Goal: Task Accomplishment & Management: Manage account settings

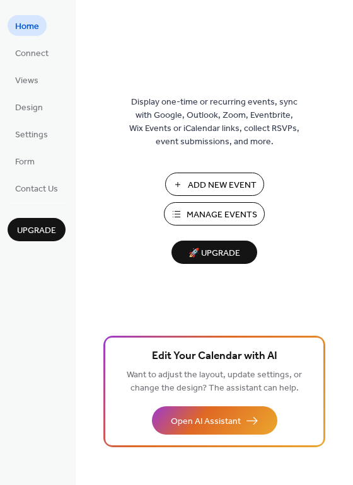
drag, startPoint x: 349, startPoint y: 19, endPoint x: 346, endPoint y: 48, distance: 29.1
click at [347, 54] on div "Display one-time or recurring events, sync with Google, Outlook, Zoom, Eventbri…" at bounding box center [214, 242] width 277 height 485
drag, startPoint x: 347, startPoint y: 28, endPoint x: 344, endPoint y: 62, distance: 33.6
click at [344, 62] on div "Display one-time or recurring events, sync with Google, Outlook, Zoom, Eventbri…" at bounding box center [214, 242] width 277 height 485
drag, startPoint x: 349, startPoint y: 6, endPoint x: 347, endPoint y: 29, distance: 23.4
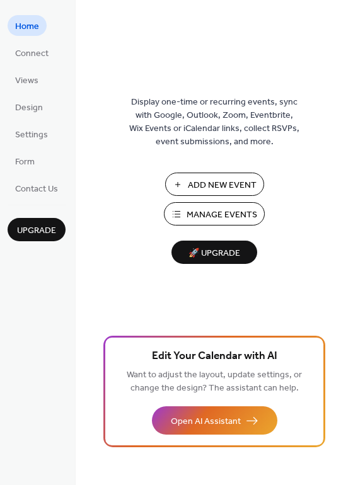
click at [347, 31] on div "Display one-time or recurring events, sync with Google, Outlook, Zoom, Eventbri…" at bounding box center [214, 242] width 277 height 485
click at [200, 221] on span "Manage Events" at bounding box center [222, 215] width 71 height 13
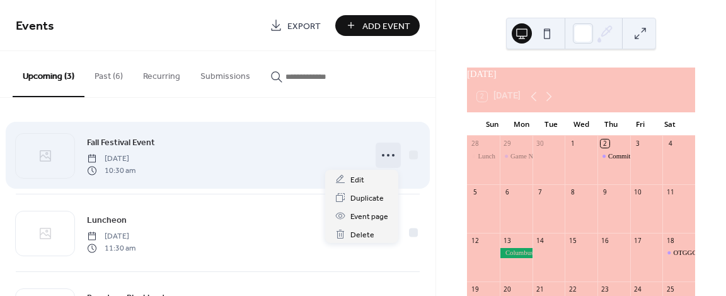
click at [382, 153] on icon at bounding box center [388, 155] width 20 height 20
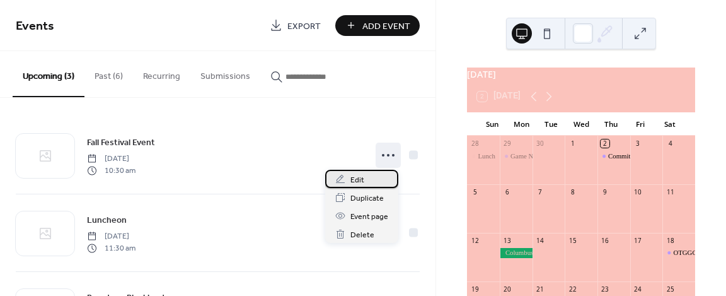
click at [357, 179] on span "Edit" at bounding box center [357, 179] width 14 height 13
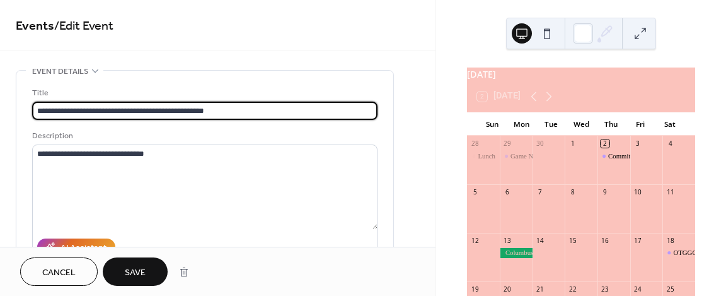
type input "**********"
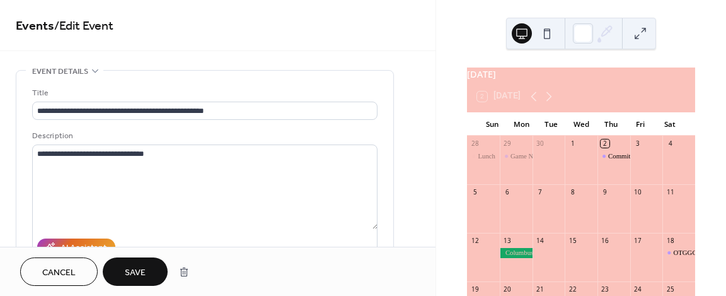
click at [135, 273] on span "Save" at bounding box center [135, 272] width 21 height 13
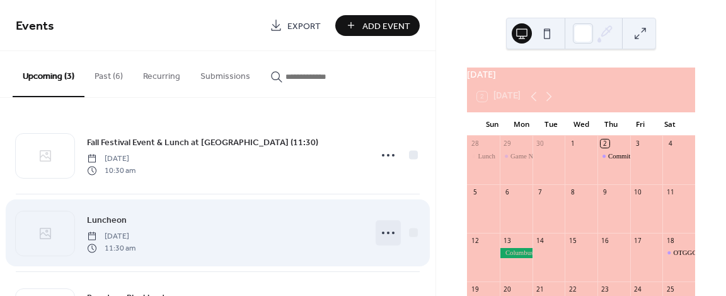
click at [386, 229] on icon at bounding box center [388, 233] width 20 height 20
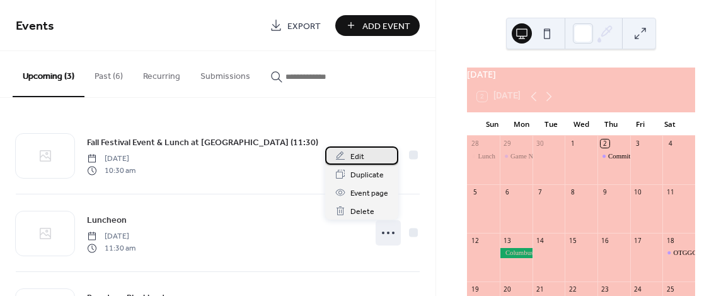
click at [358, 150] on div "Edit" at bounding box center [361, 155] width 73 height 18
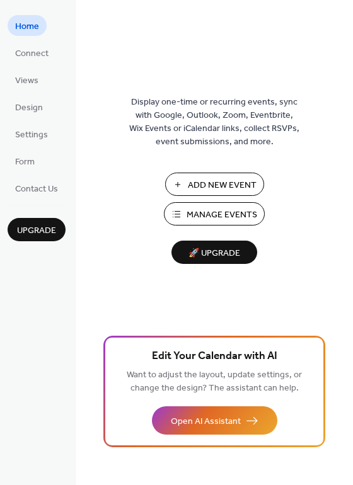
drag, startPoint x: 349, startPoint y: 32, endPoint x: 342, endPoint y: 54, distance: 23.1
click at [342, 54] on div "Display one-time or recurring events, sync with Google, Outlook, Zoom, Eventbri…" at bounding box center [214, 242] width 277 height 485
click at [193, 216] on span "Manage Events" at bounding box center [222, 215] width 71 height 13
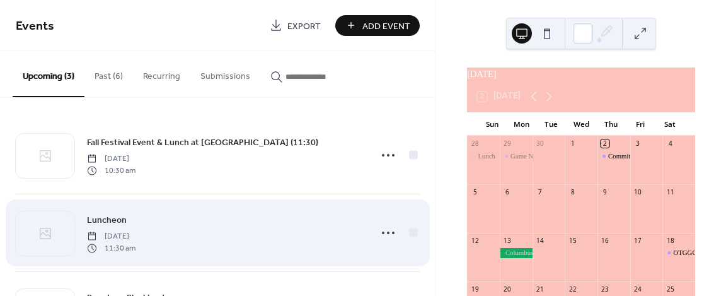
click at [136, 236] on span "[DATE]" at bounding box center [111, 236] width 49 height 11
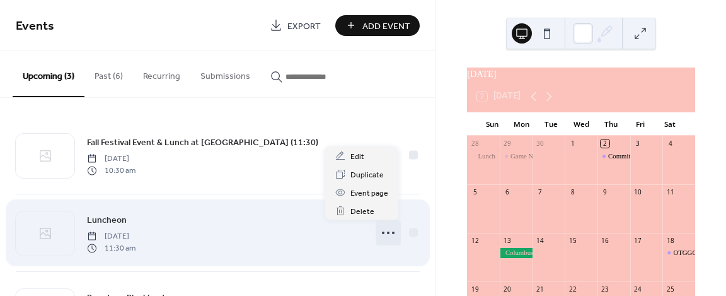
click at [385, 229] on icon at bounding box center [388, 233] width 20 height 20
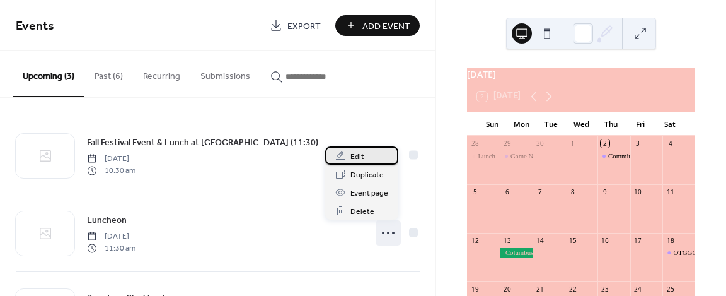
click at [356, 158] on span "Edit" at bounding box center [357, 156] width 14 height 13
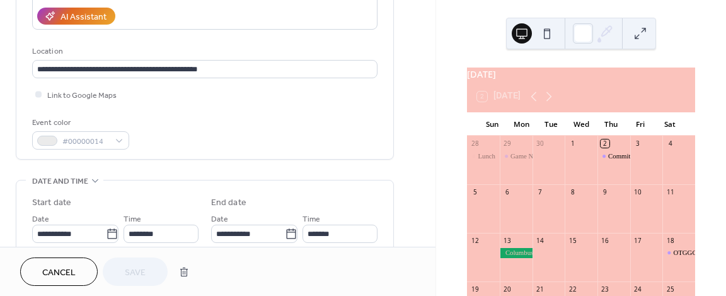
scroll to position [223, 0]
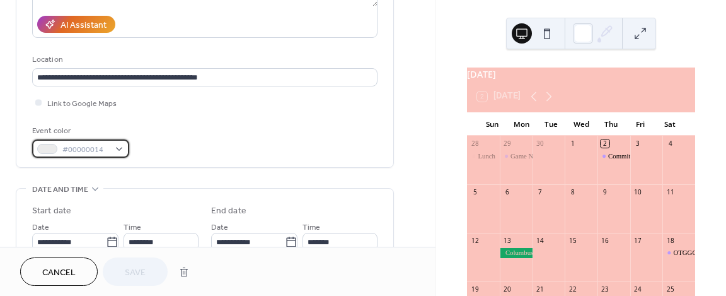
click at [119, 147] on div "#00000014" at bounding box center [80, 148] width 97 height 18
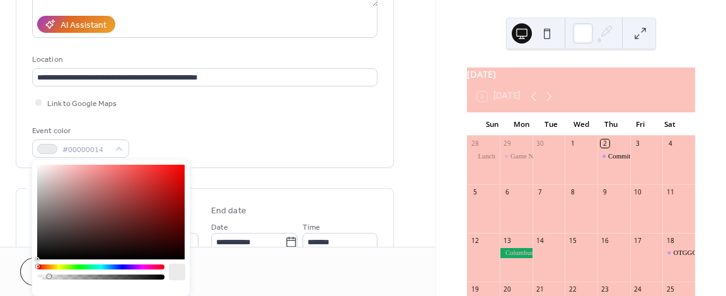
click at [160, 274] on div at bounding box center [101, 276] width 124 height 5
type input "**********"
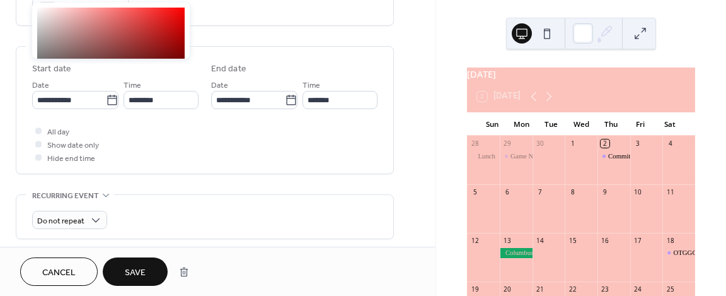
scroll to position [593, 0]
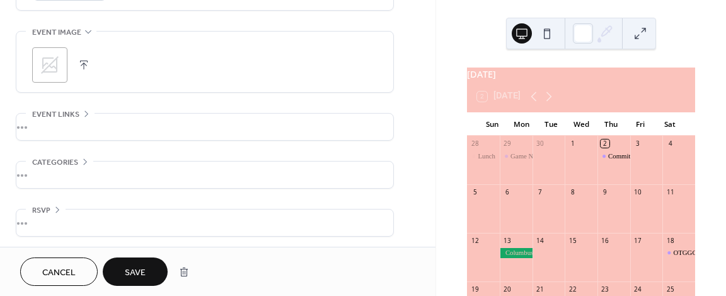
click at [149, 273] on button "Save" at bounding box center [135, 271] width 65 height 28
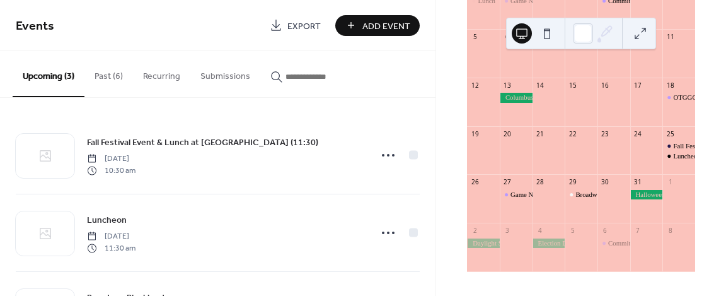
scroll to position [168, 0]
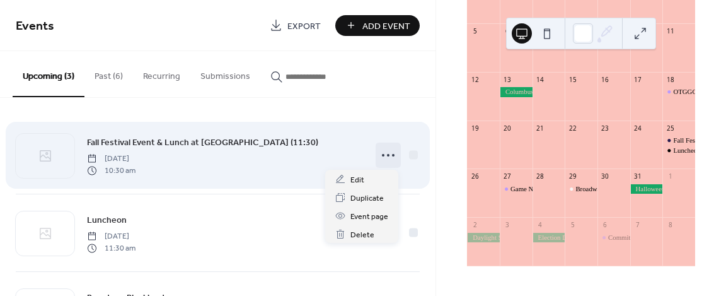
click at [387, 154] on circle at bounding box center [388, 155] width 3 height 3
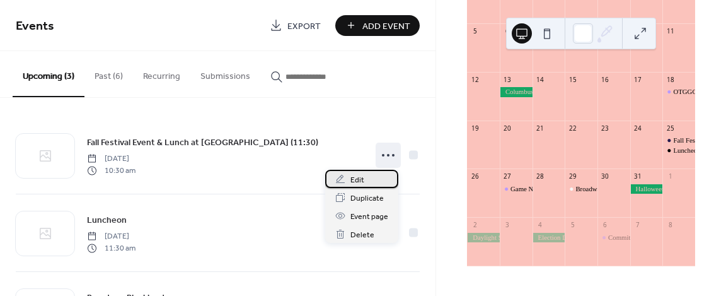
click at [362, 176] on div "Edit" at bounding box center [361, 179] width 73 height 18
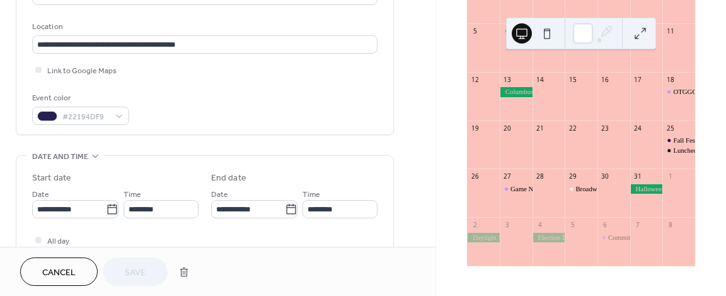
scroll to position [275, 0]
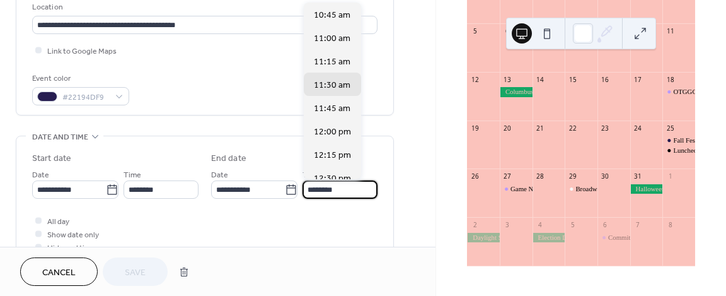
click at [356, 190] on input "********" at bounding box center [340, 189] width 75 height 18
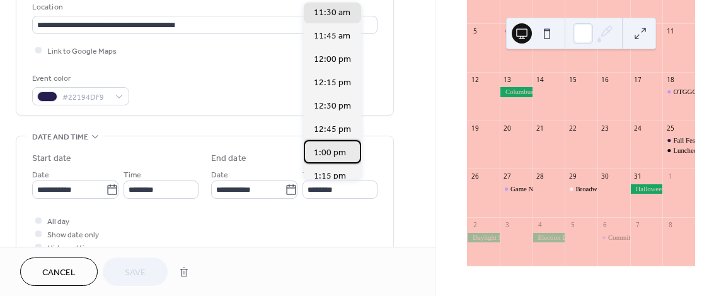
click at [342, 146] on span "1:00 pm" at bounding box center [330, 152] width 32 height 13
type input "*******"
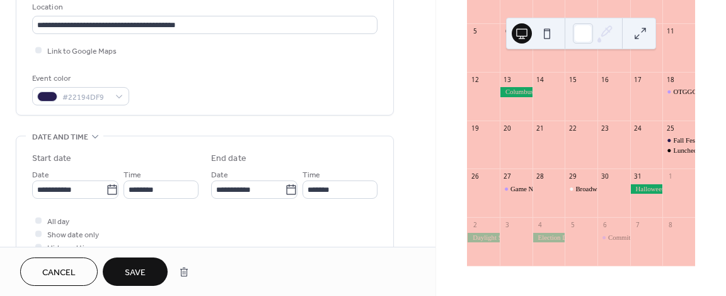
click at [129, 268] on span "Save" at bounding box center [135, 272] width 21 height 13
